Goal: Find specific page/section: Find specific page/section

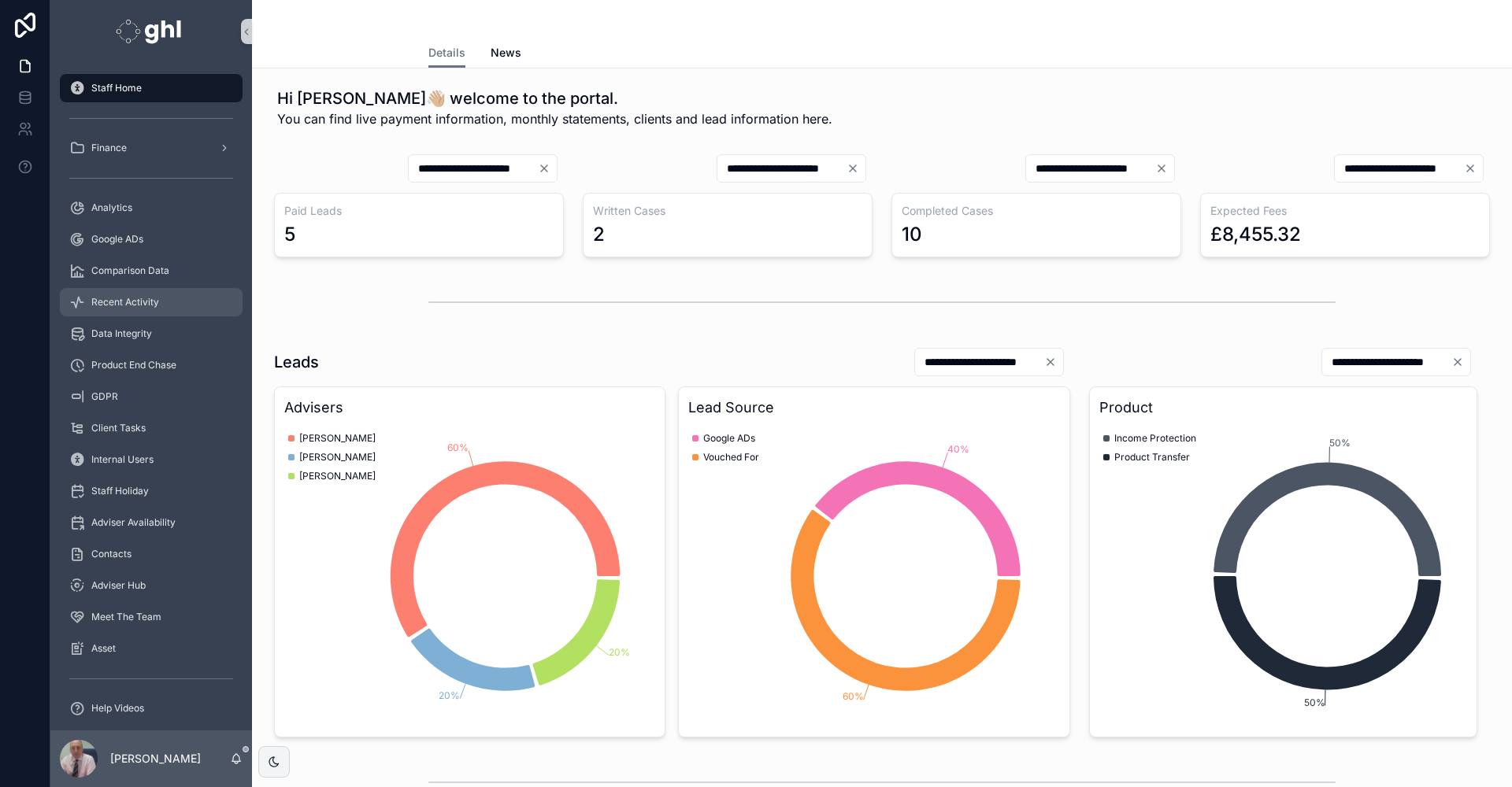
click at [132, 296] on span "Recent Activity" at bounding box center [125, 302] width 68 height 12
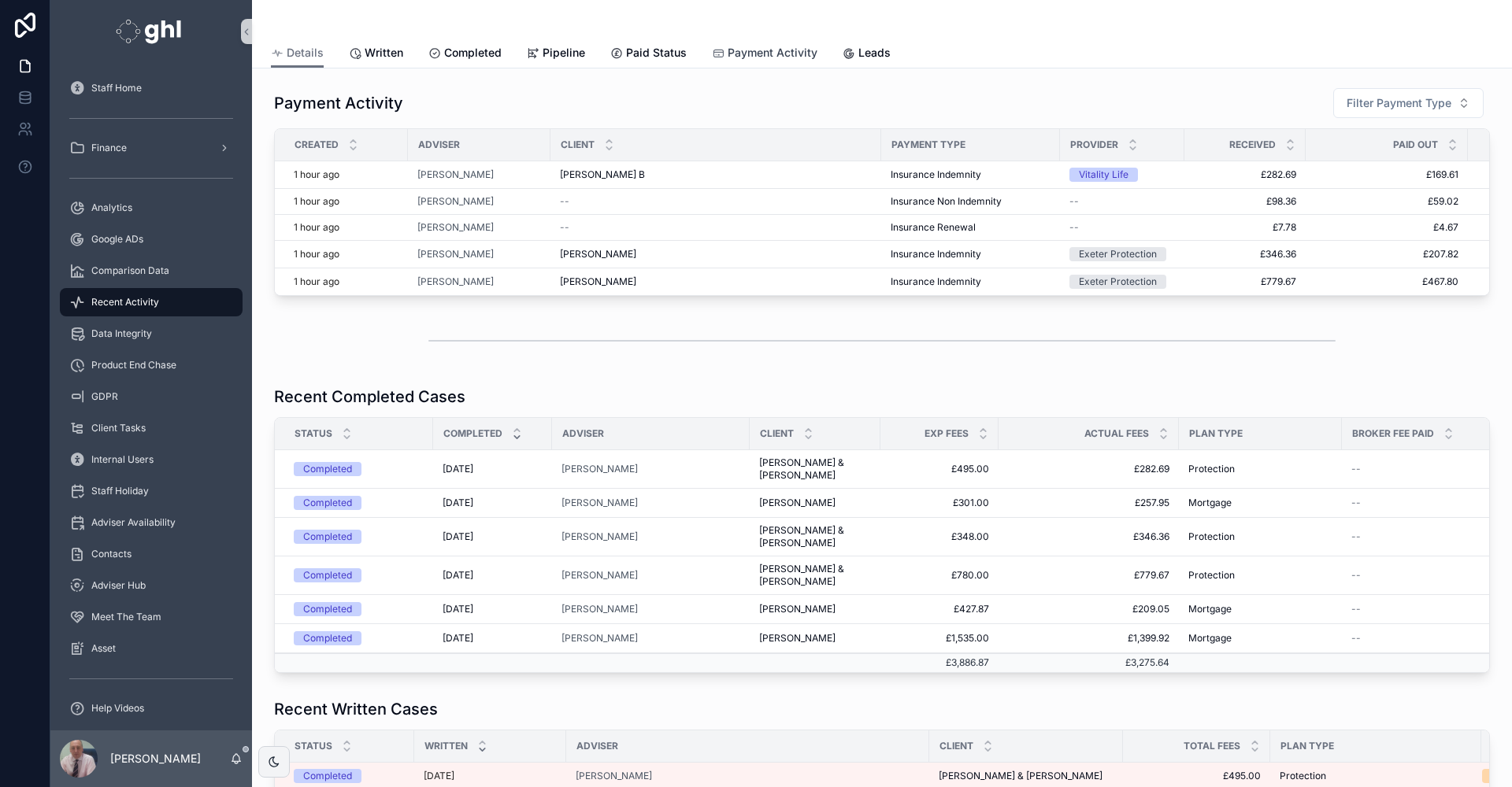
click at [765, 47] on span "Payment Activity" at bounding box center [772, 52] width 90 height 16
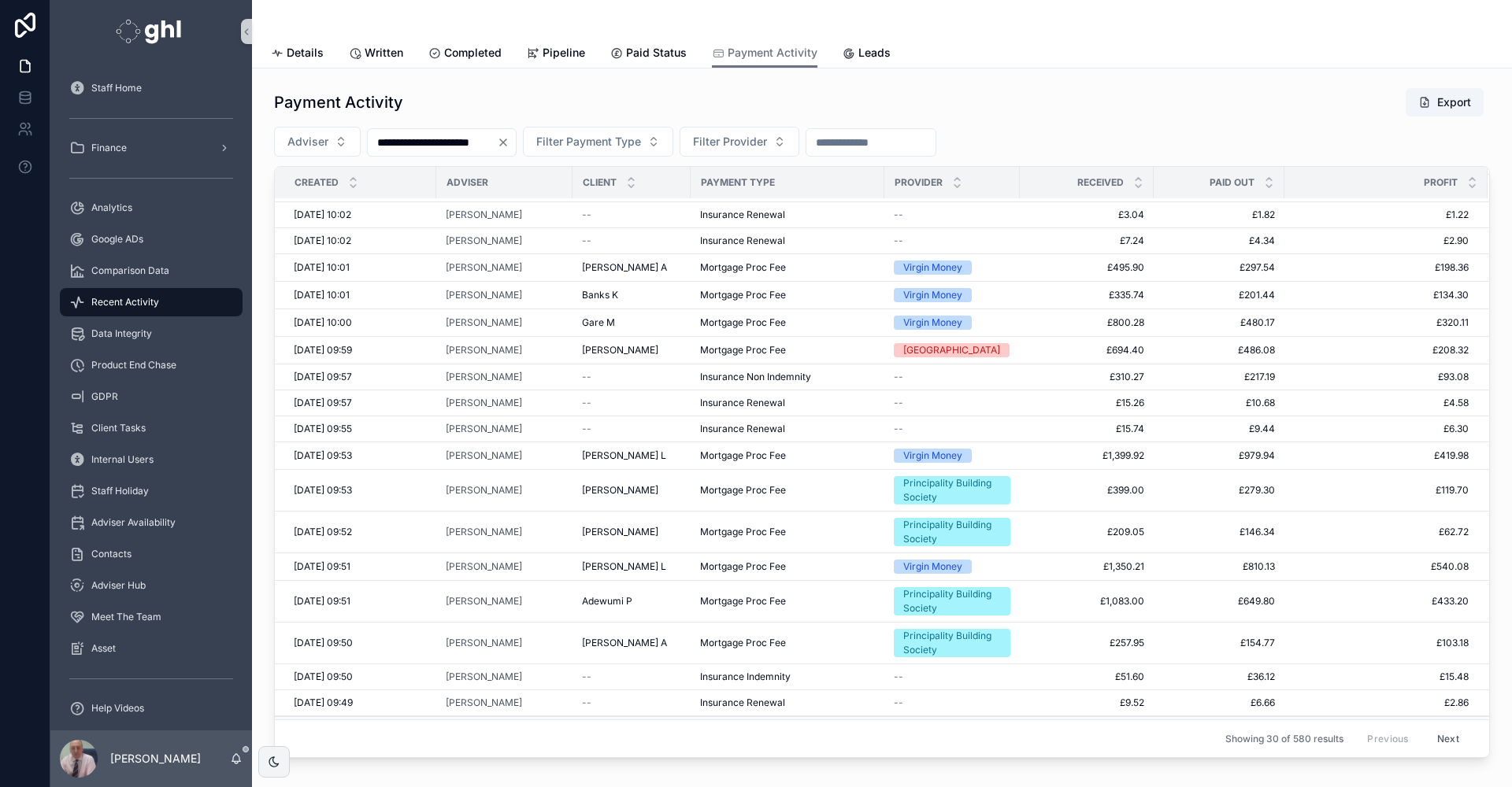
scroll to position [358, 0]
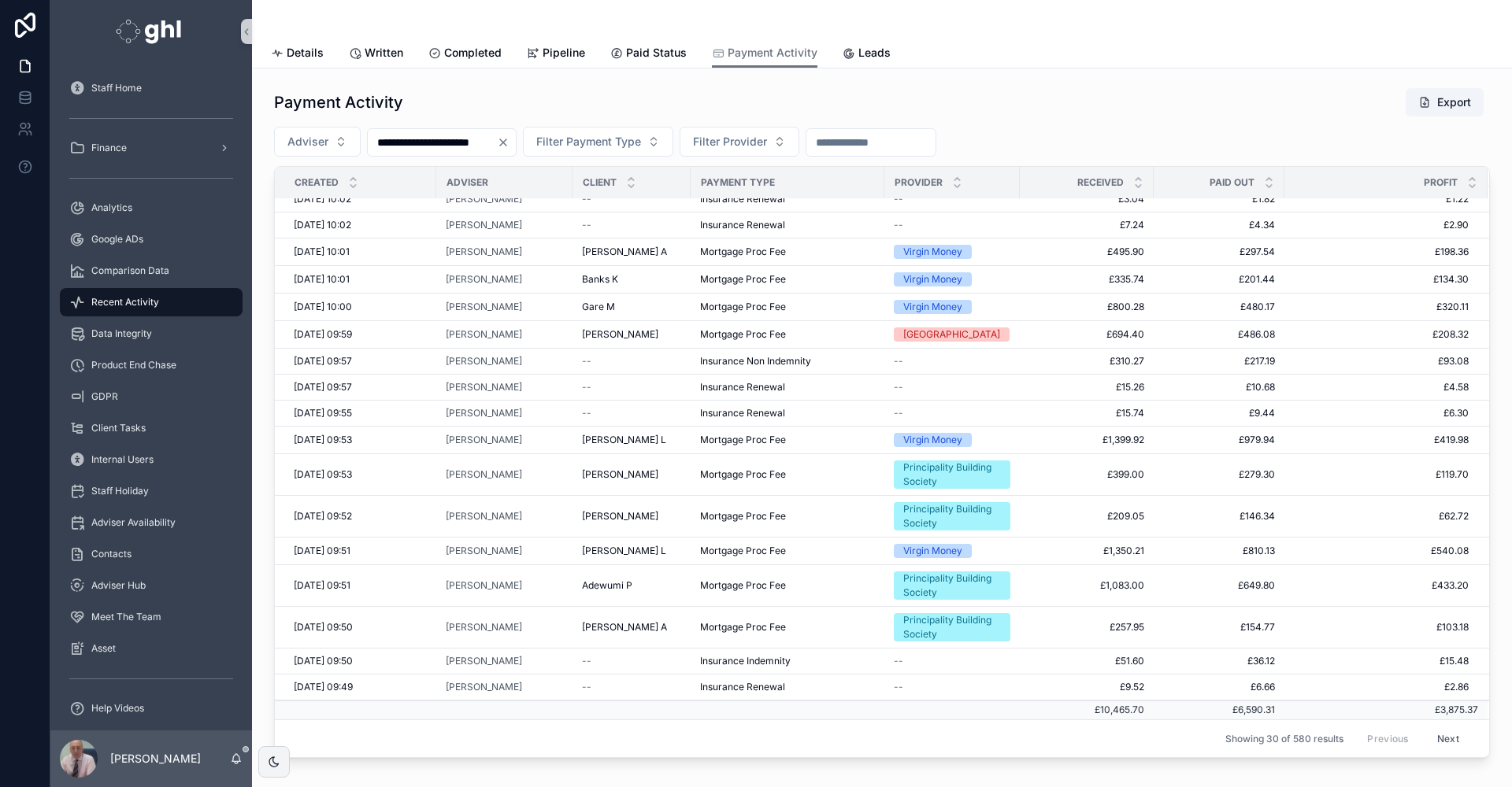
click at [1426, 739] on button "Next" at bounding box center [1448, 739] width 44 height 25
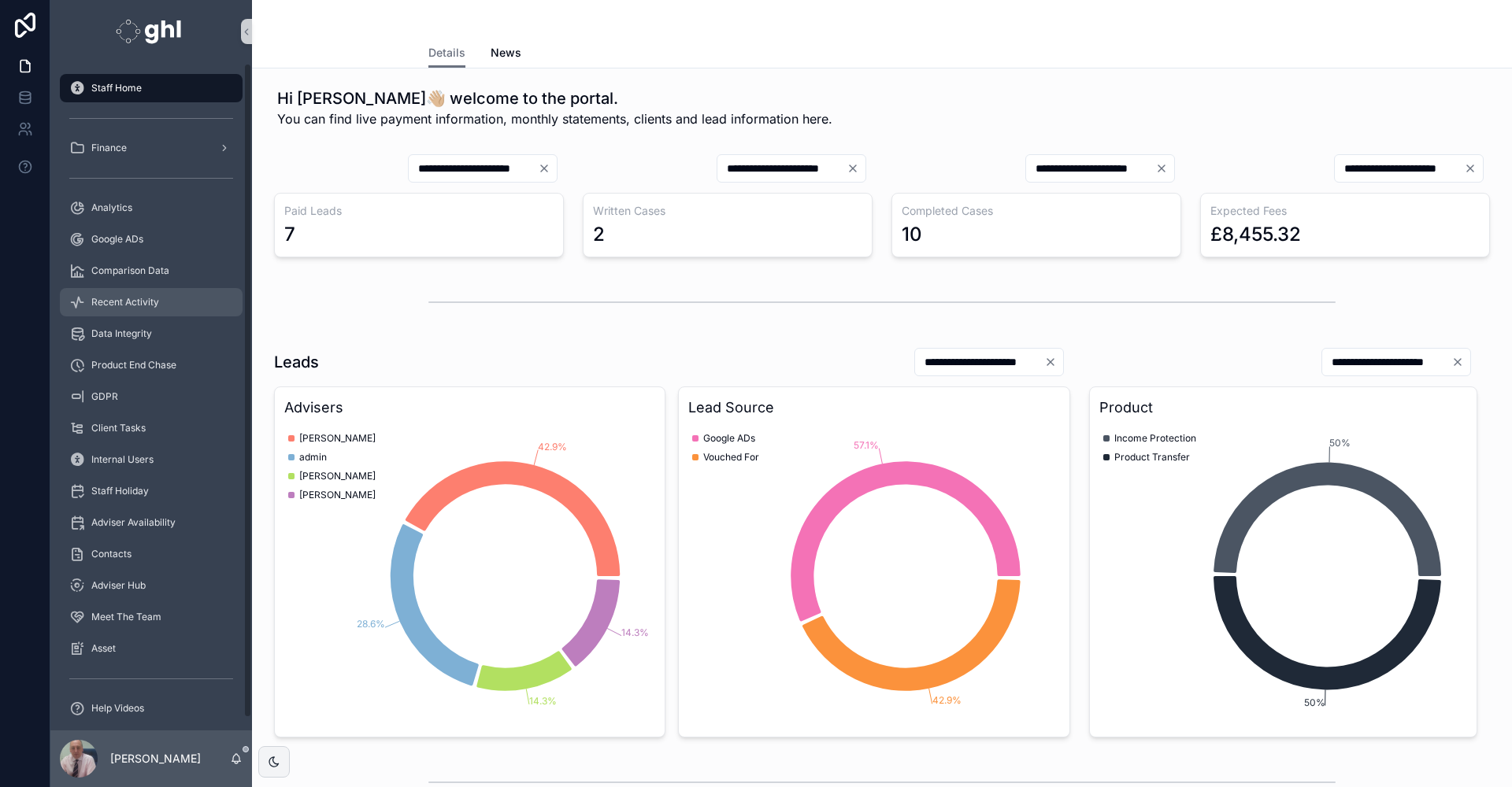
click at [133, 299] on span "Recent Activity" at bounding box center [125, 302] width 68 height 12
